Goal: Transaction & Acquisition: Subscribe to service/newsletter

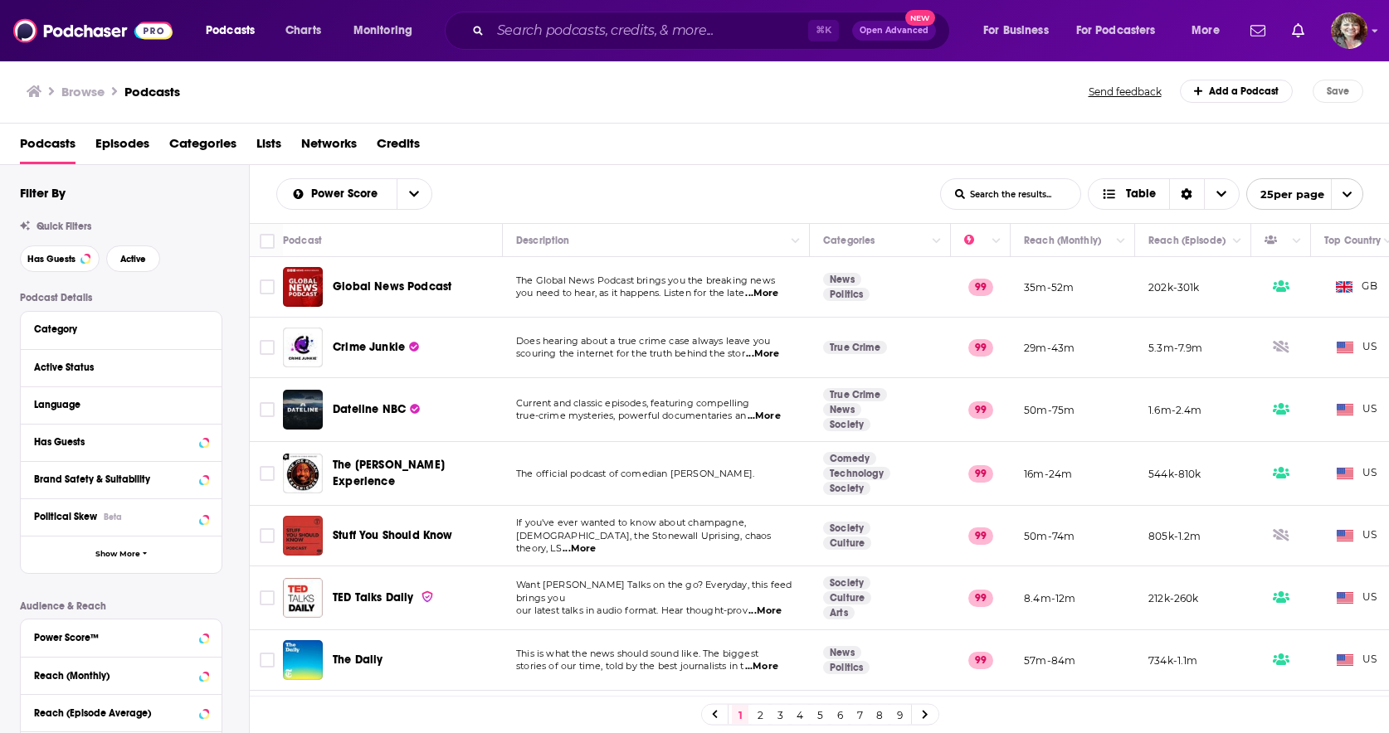
click at [76, 95] on h3 "Browse" at bounding box center [82, 92] width 43 height 16
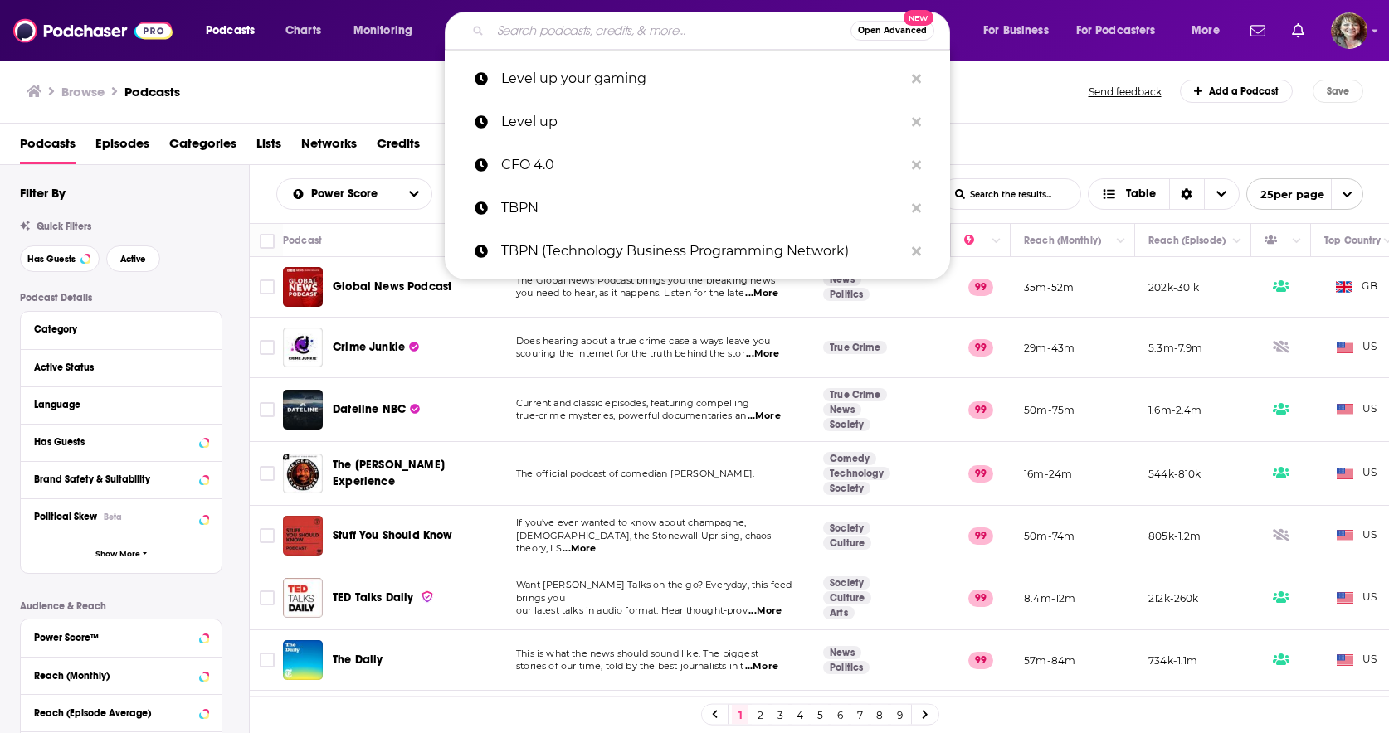
click at [518, 36] on input "Search podcasts, credits, & more..." at bounding box center [670, 30] width 360 height 27
click at [619, 82] on p "Level up your gaming" at bounding box center [702, 78] width 402 height 43
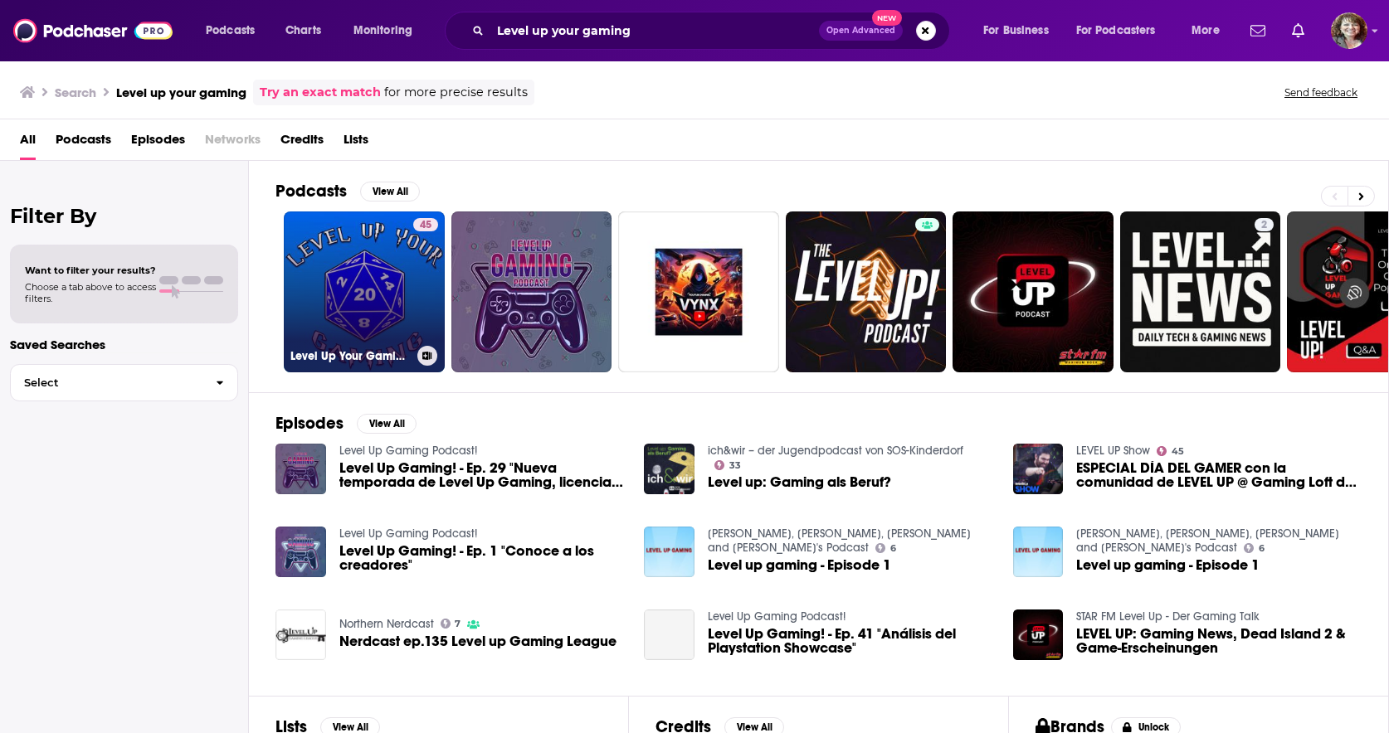
click at [339, 316] on link "45 Level Up Your Gaming: Tabletop RPG Podcast" at bounding box center [364, 292] width 161 height 161
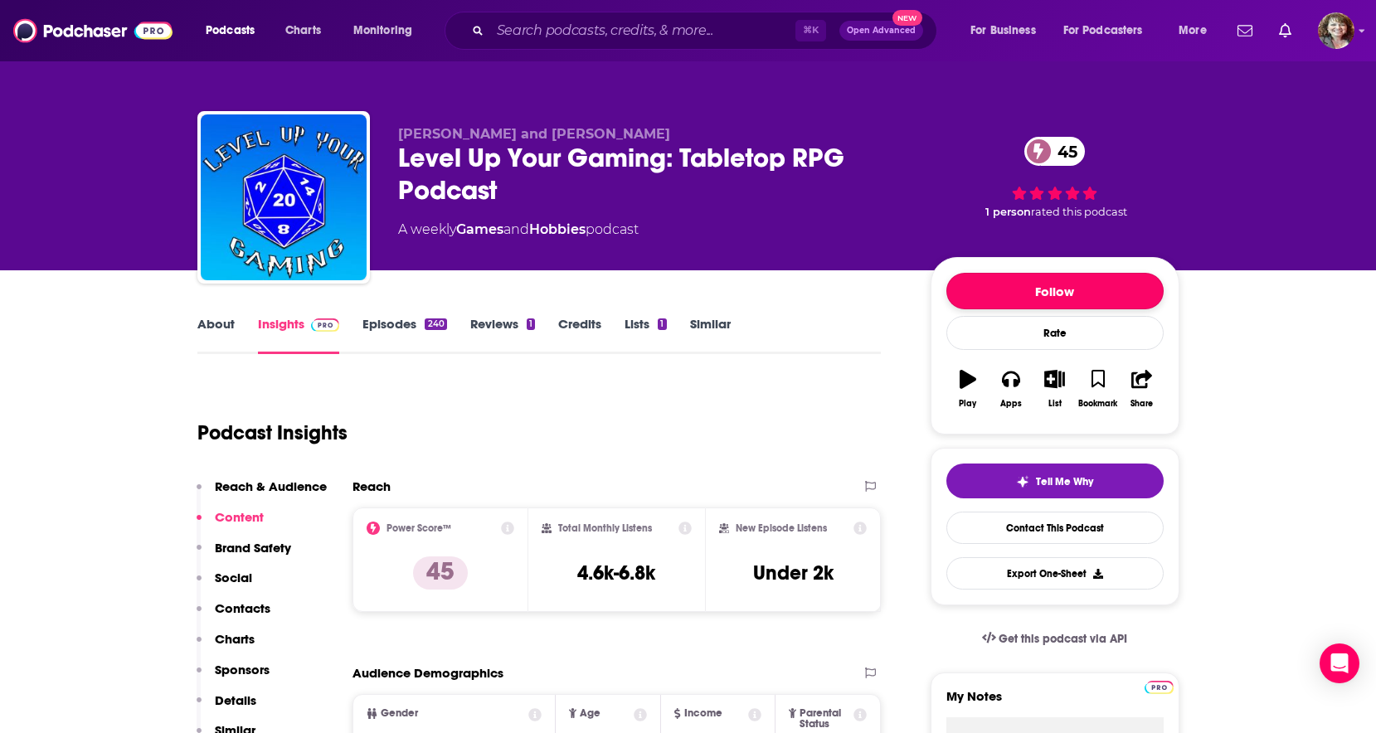
click at [1062, 291] on button "Follow" at bounding box center [1055, 291] width 217 height 37
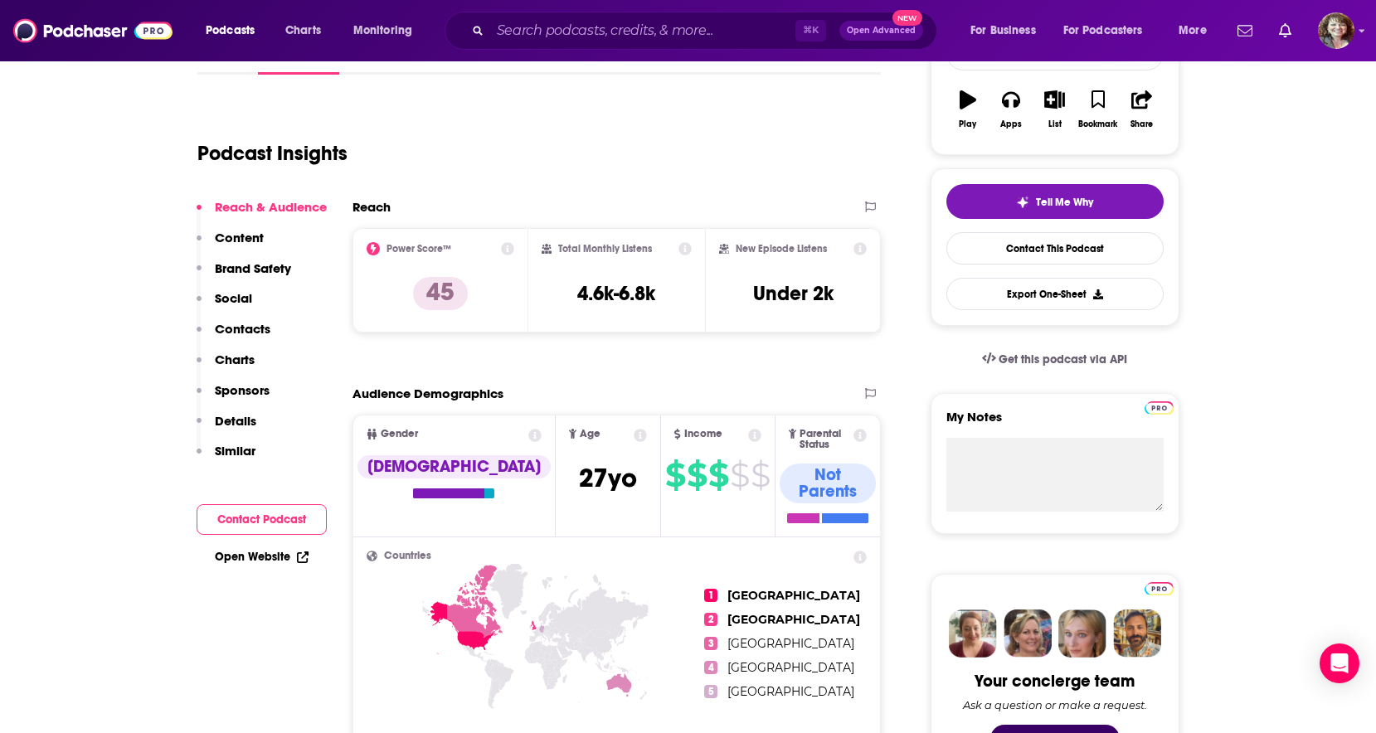
scroll to position [74, 0]
